Goal: Navigation & Orientation: Go to known website

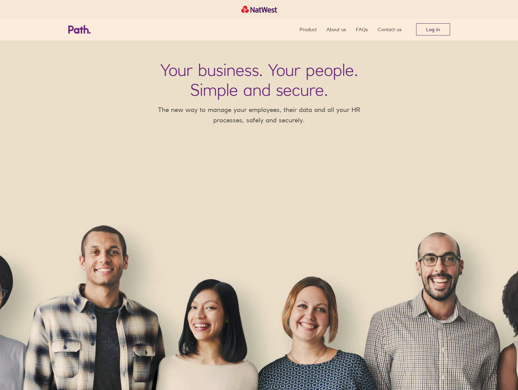
click at [426, 33] on link "Log in" at bounding box center [433, 29] width 34 height 12
click at [442, 30] on link "Log in" at bounding box center [433, 29] width 34 height 12
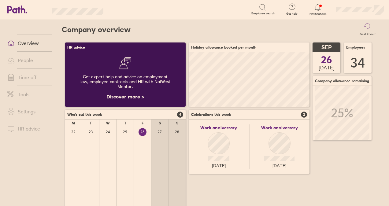
scroll to position [54, 121]
